Goal: Information Seeking & Learning: Understand process/instructions

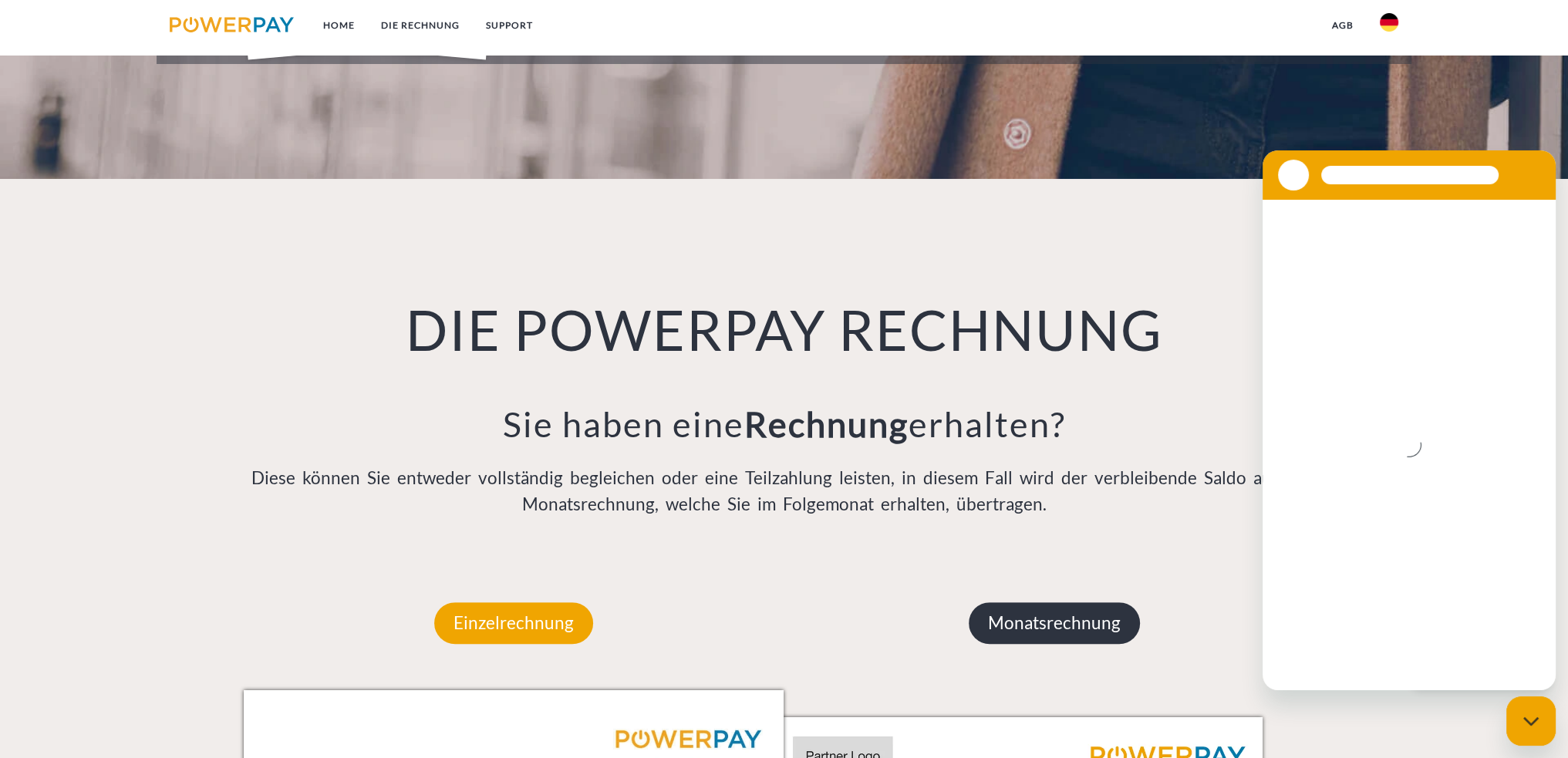
scroll to position [1157, 0]
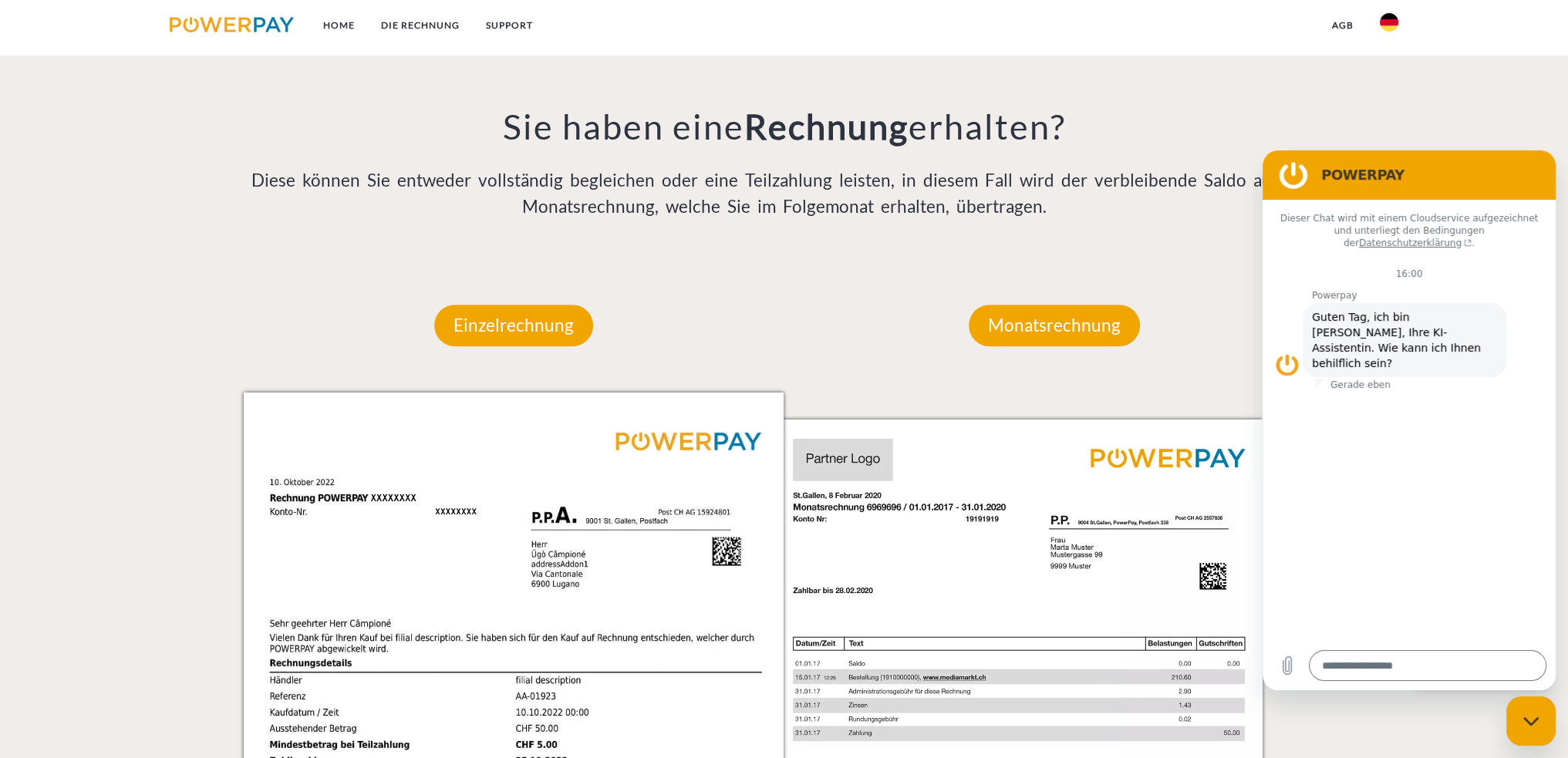
click at [838, 306] on div "Monatsrechnung Monatsrechnung Rechnungs- und Kontonummer Ihre Rechnungs –und Ko…" at bounding box center [1054, 697] width 541 height 878
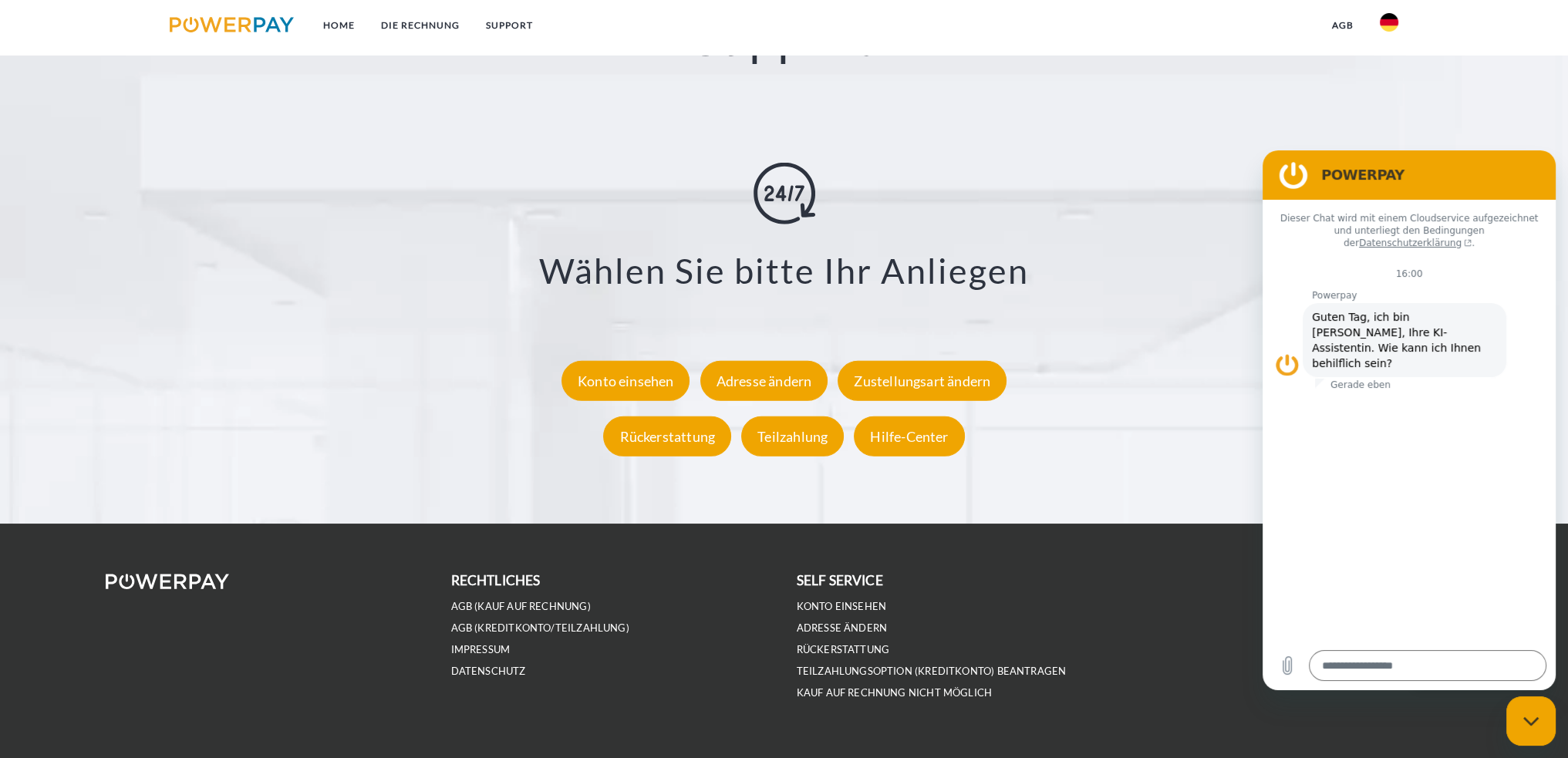
scroll to position [2837, 0]
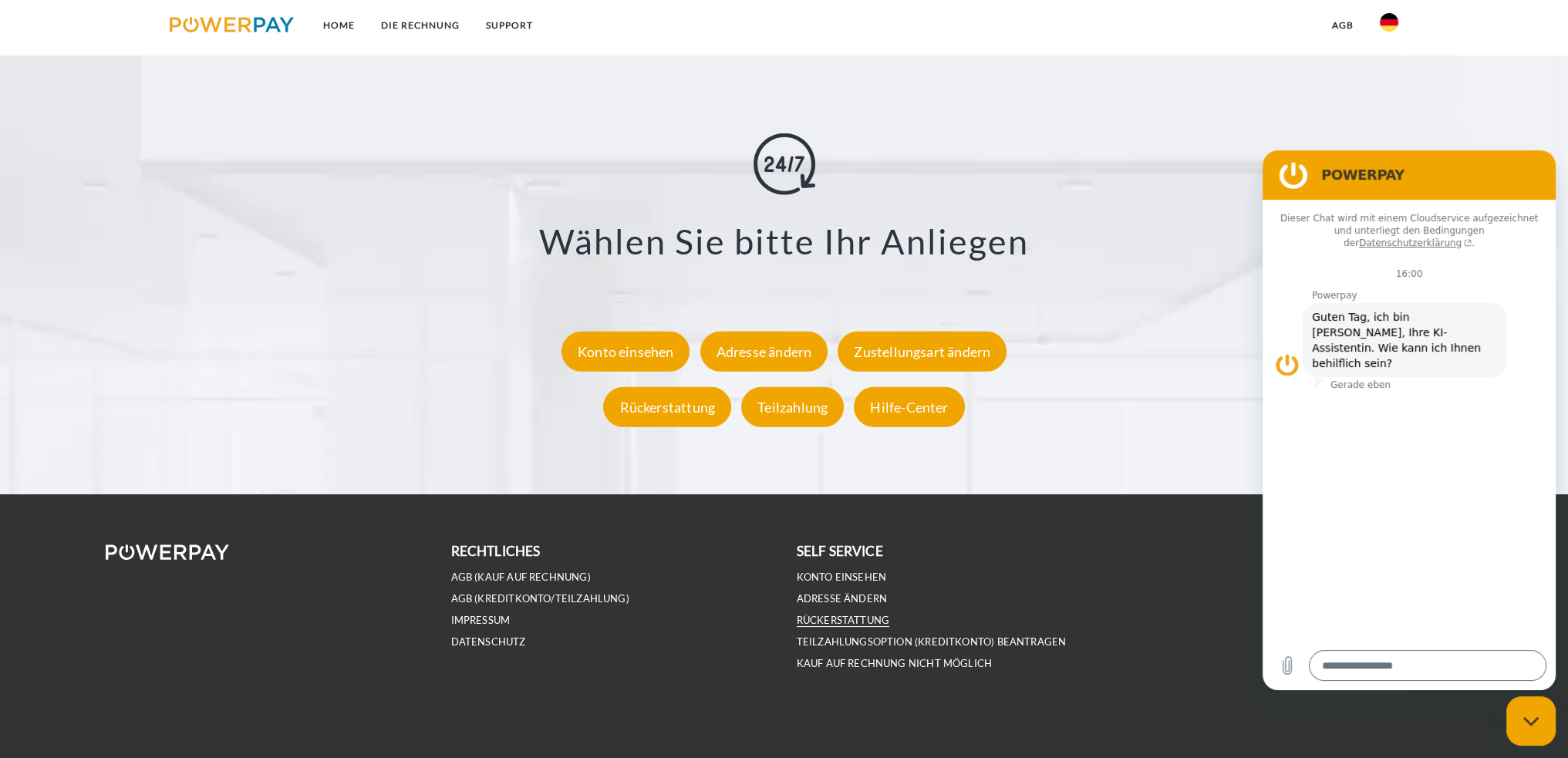
click at [854, 619] on link "Rückerstattung" at bounding box center [843, 620] width 94 height 13
click at [1292, 181] on figure at bounding box center [1294, 176] width 31 height 31
click at [1139, 514] on footer "rechtliches AGB (Kauf auf Rechnung) AGB (Kreditkonto/Teilzahlung) IMPRESSUM DAT…" at bounding box center [784, 627] width 1568 height 264
click at [1136, 589] on div "DE FR IT EN" at bounding box center [1302, 627] width 345 height 172
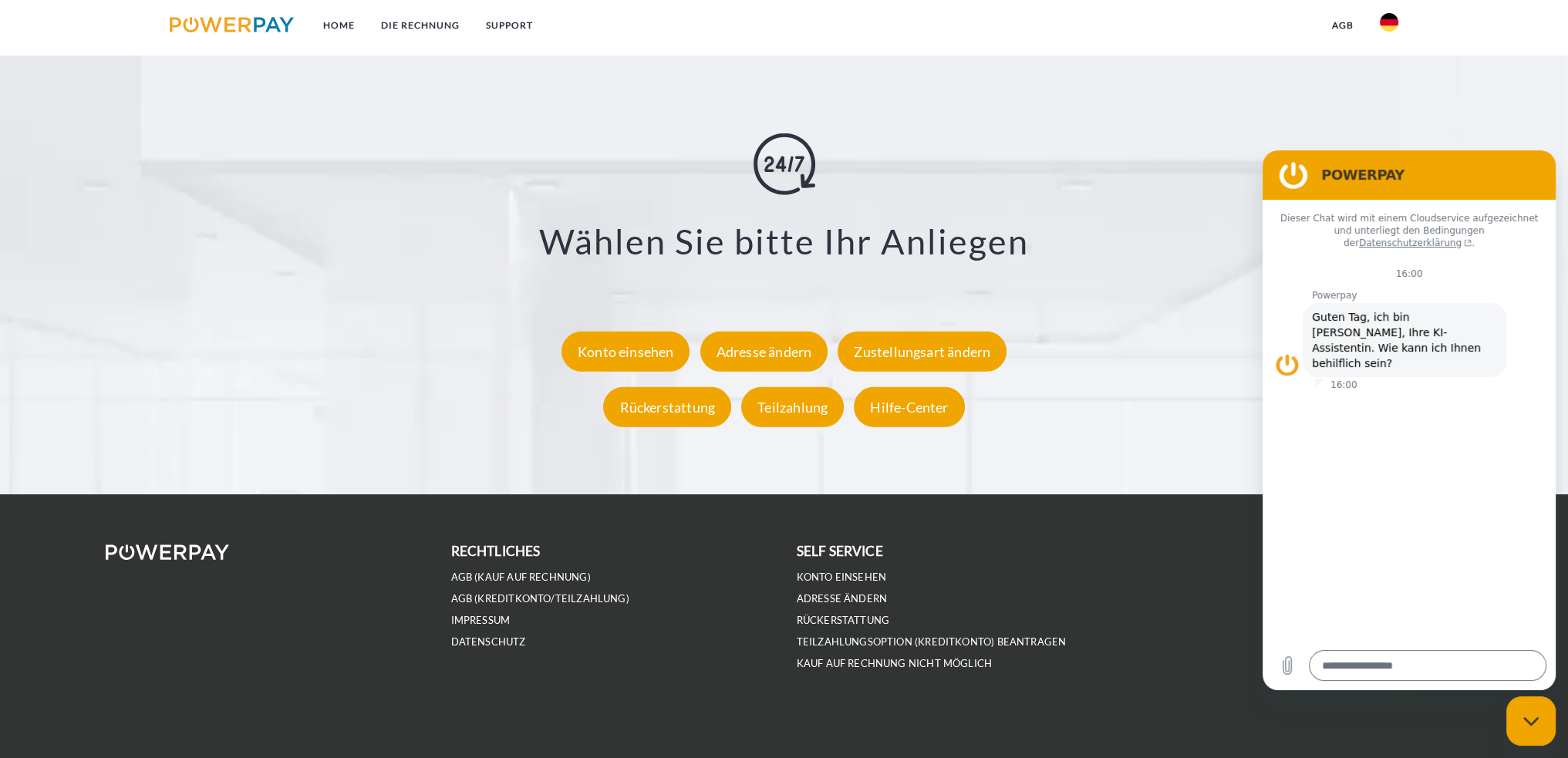
click at [1526, 720] on icon "Messaging-Fenster schließen" at bounding box center [1530, 720] width 16 height 8
type textarea "*"
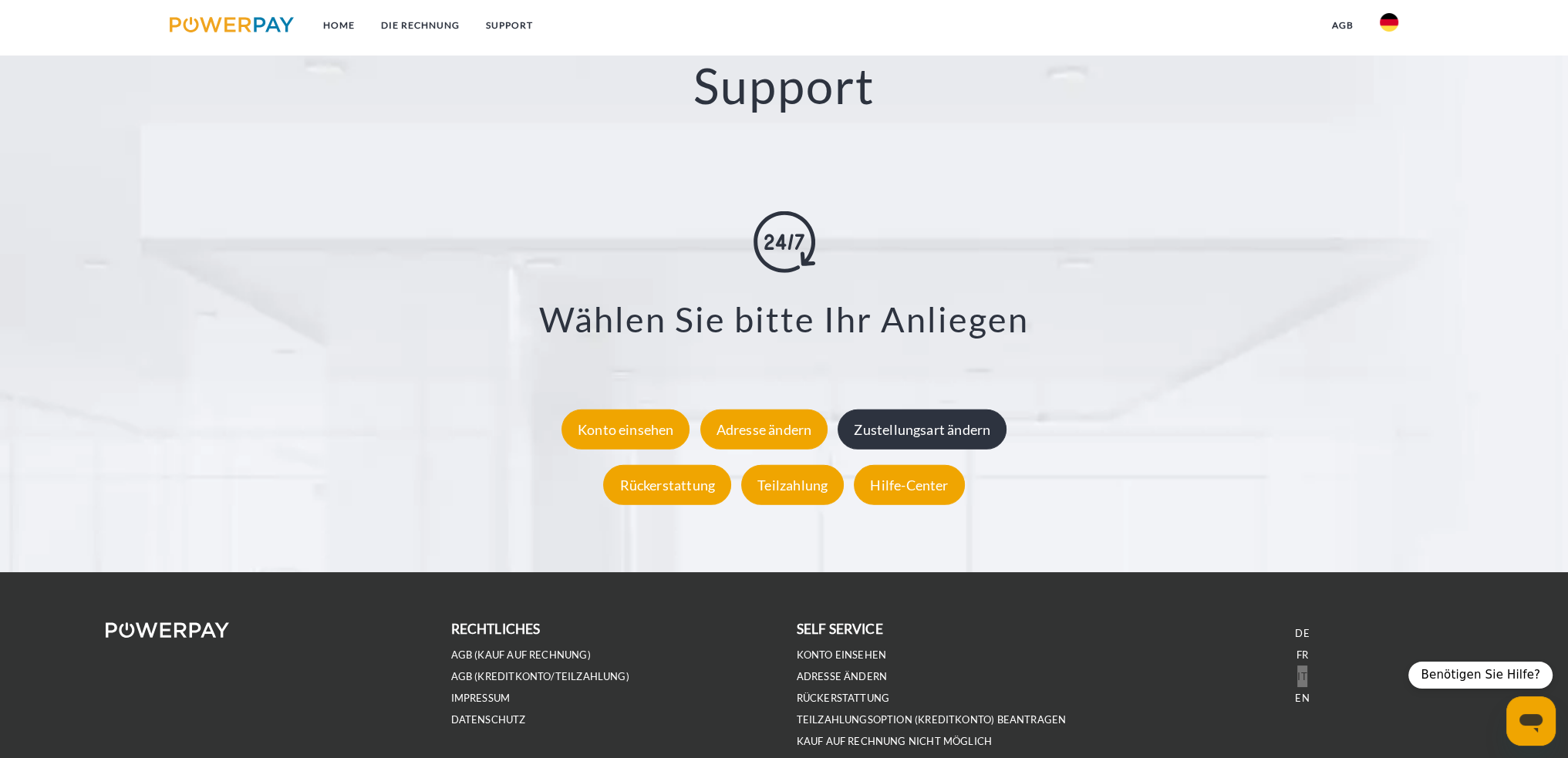
scroll to position [2760, 0]
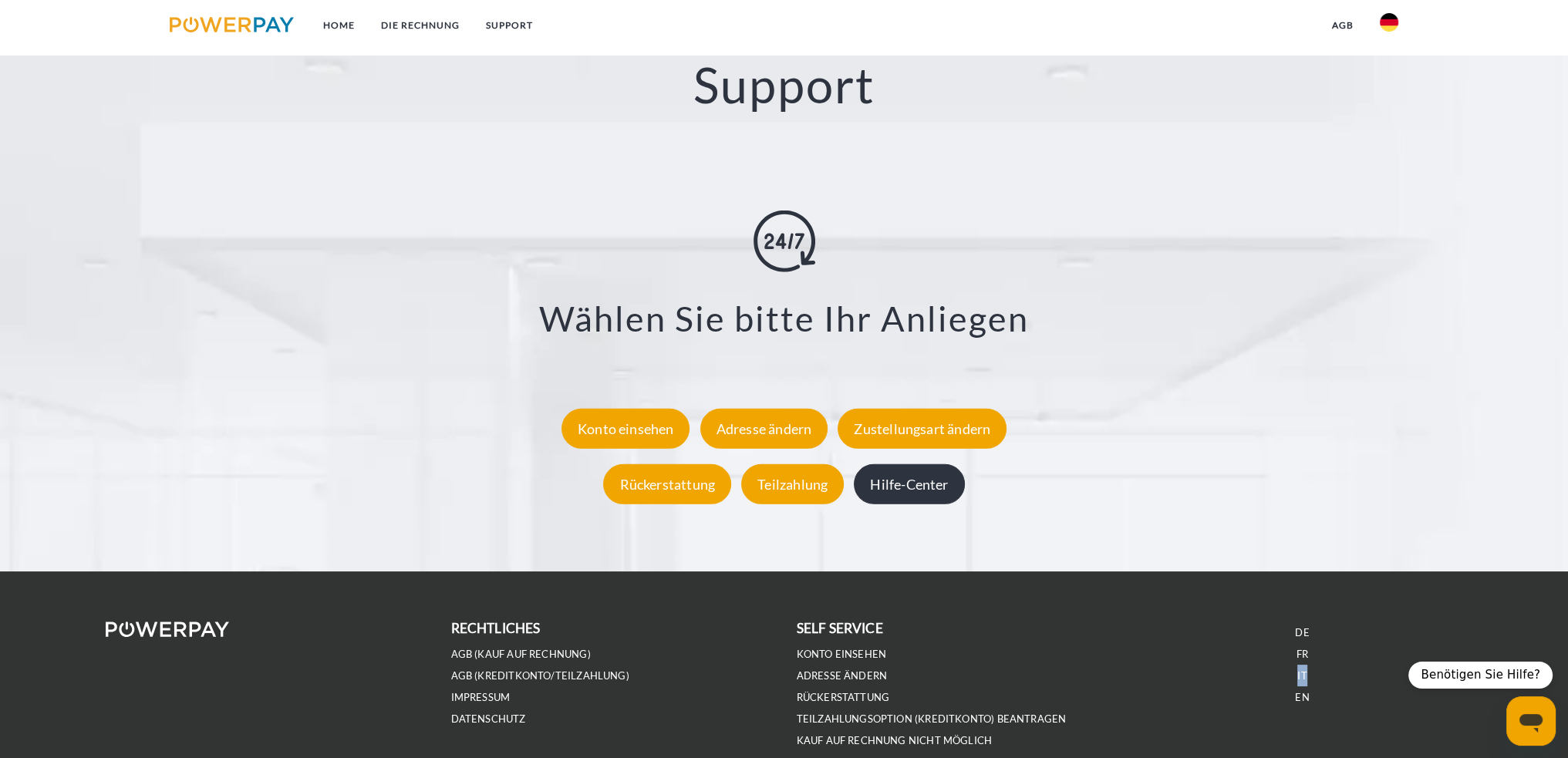
click at [926, 486] on div "Hilfe-Center" at bounding box center [909, 484] width 110 height 40
